Goal: Task Accomplishment & Management: Manage account settings

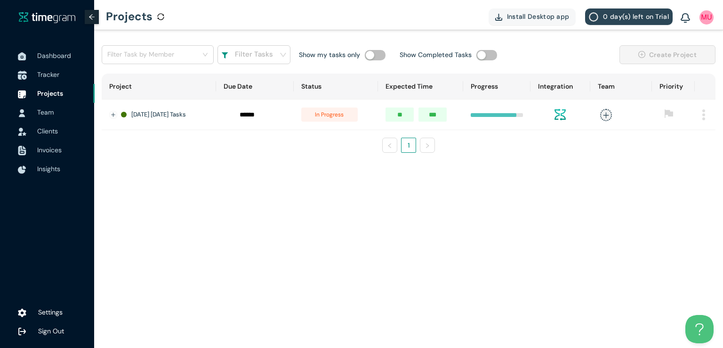
click at [51, 76] on span "Tracker" at bounding box center [48, 74] width 22 height 8
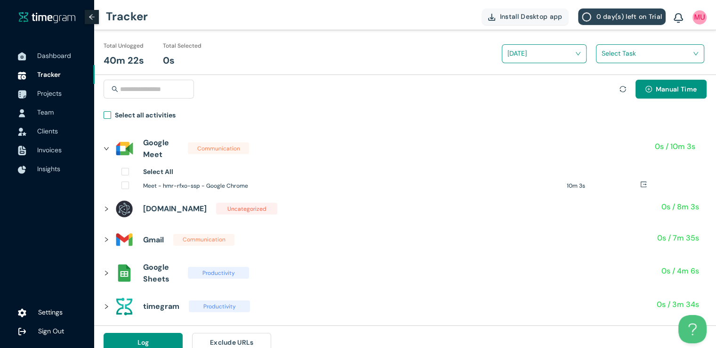
click at [115, 117] on h1 "Select all activities" at bounding box center [145, 115] width 61 height 10
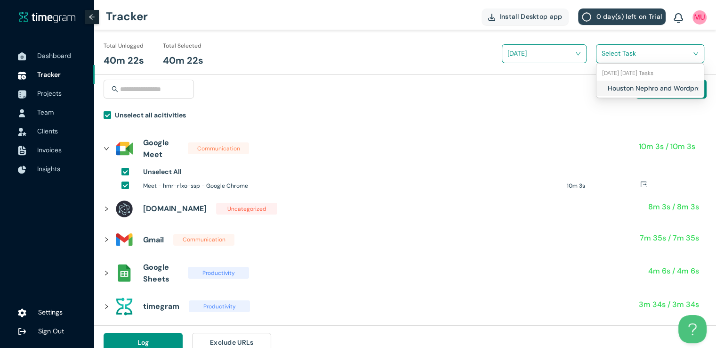
click at [622, 58] on input "search" at bounding box center [647, 53] width 90 height 14
click at [600, 93] on div "Houston Nephro and Wordpress tasks" at bounding box center [650, 88] width 107 height 15
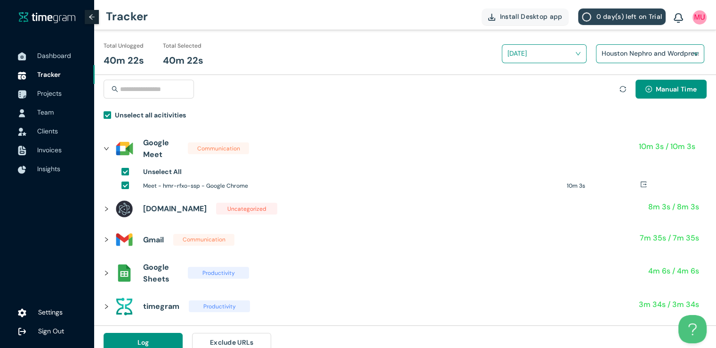
scroll to position [11, 0]
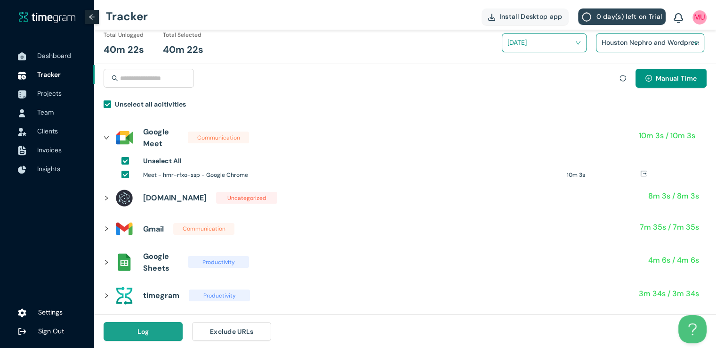
click at [160, 332] on button "Log" at bounding box center [143, 331] width 79 height 19
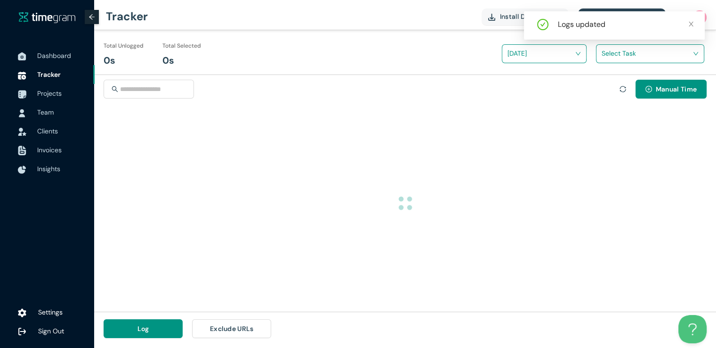
scroll to position [0, 0]
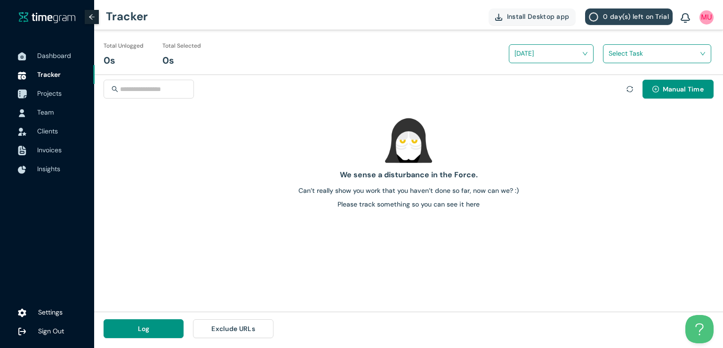
click at [48, 94] on span "Projects" at bounding box center [49, 93] width 24 height 8
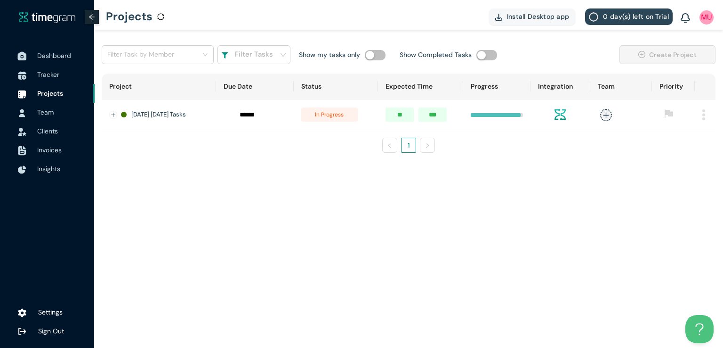
click at [42, 59] on span "Dashboard" at bounding box center [54, 55] width 34 height 8
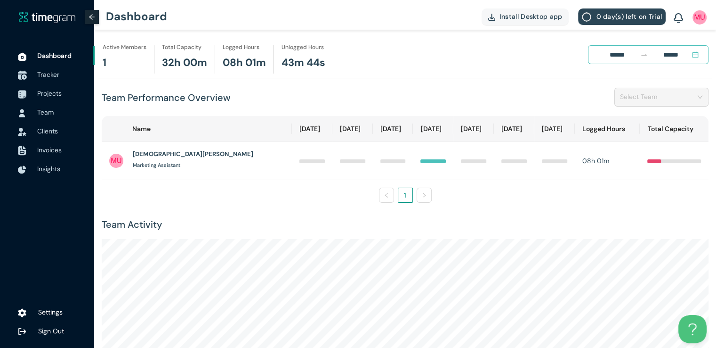
click at [45, 77] on span "Tracker" at bounding box center [48, 74] width 22 height 8
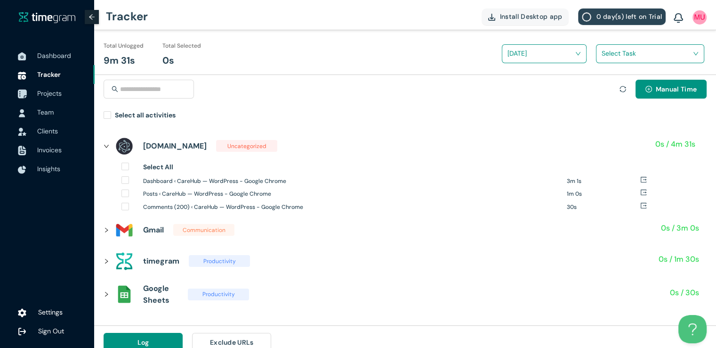
click at [55, 95] on span "Projects" at bounding box center [49, 93] width 24 height 8
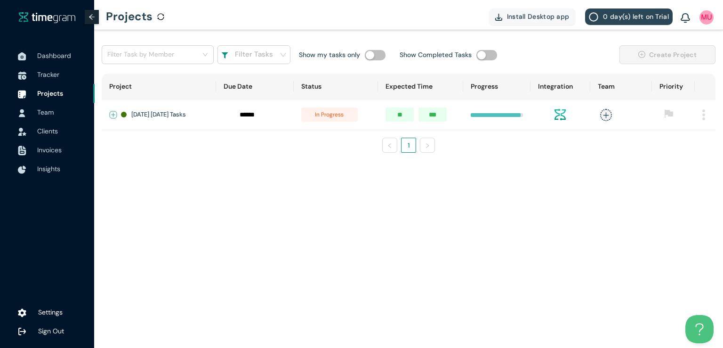
click at [113, 113] on button "Expand row" at bounding box center [114, 115] width 8 height 8
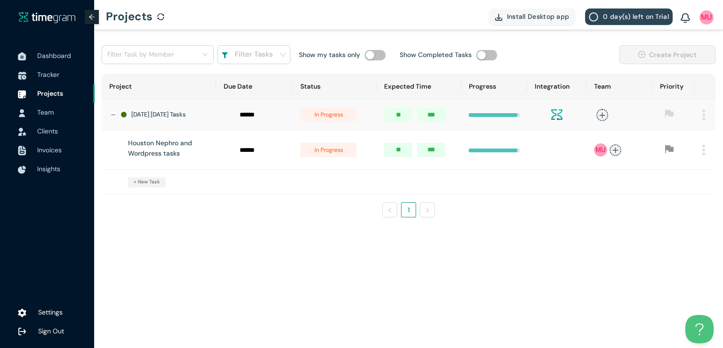
click at [354, 153] on span "in progress" at bounding box center [328, 150] width 57 height 14
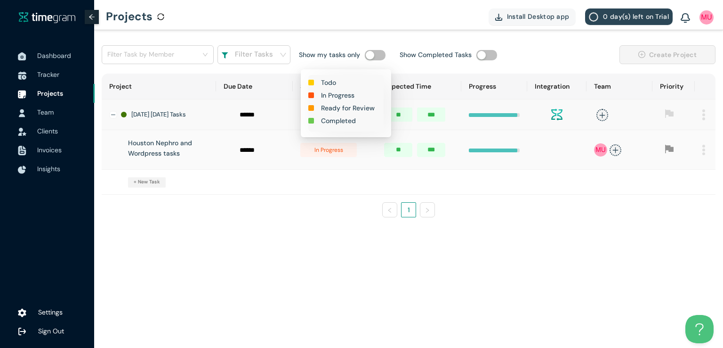
click at [345, 118] on h1 "Completed" at bounding box center [338, 120] width 35 height 10
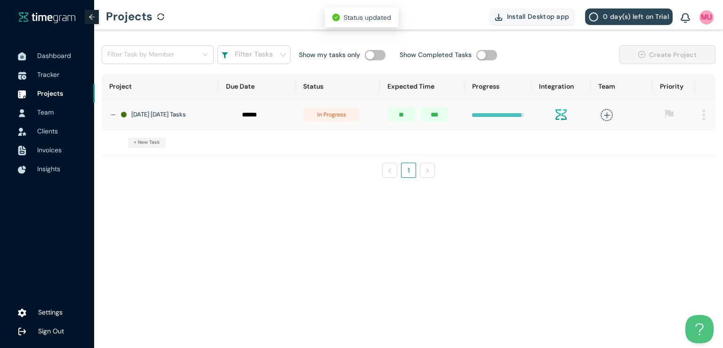
click at [330, 120] on span "in progress" at bounding box center [331, 114] width 57 height 14
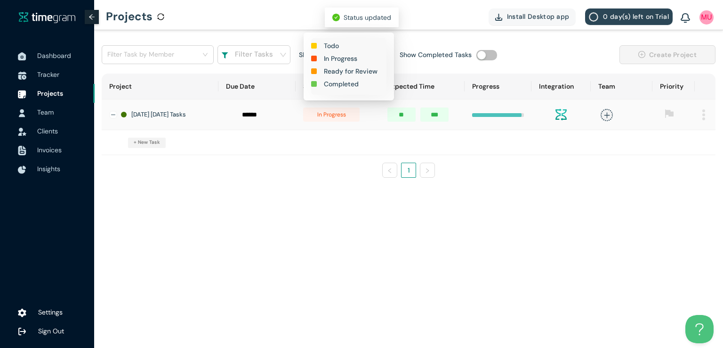
click at [338, 85] on h1 "Completed" at bounding box center [341, 84] width 35 height 10
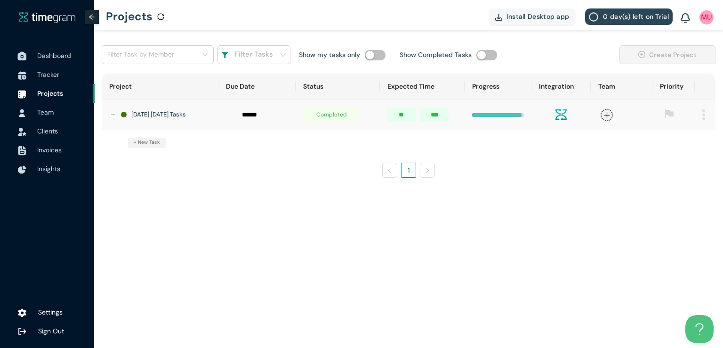
click at [55, 55] on span "Dashboard" at bounding box center [54, 55] width 34 height 8
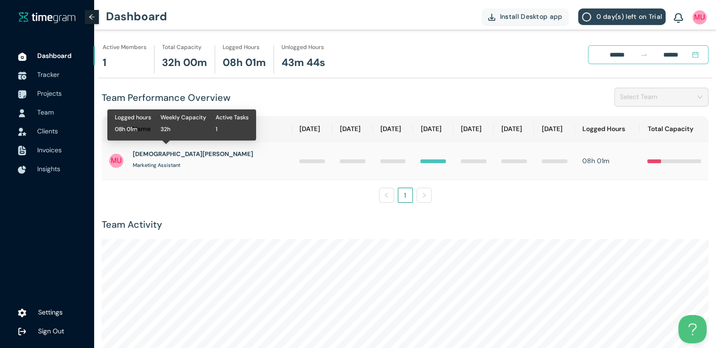
click at [168, 153] on h1 "[DEMOGRAPHIC_DATA][PERSON_NAME]" at bounding box center [193, 153] width 121 height 9
